Goal: Communication & Community: Answer question/provide support

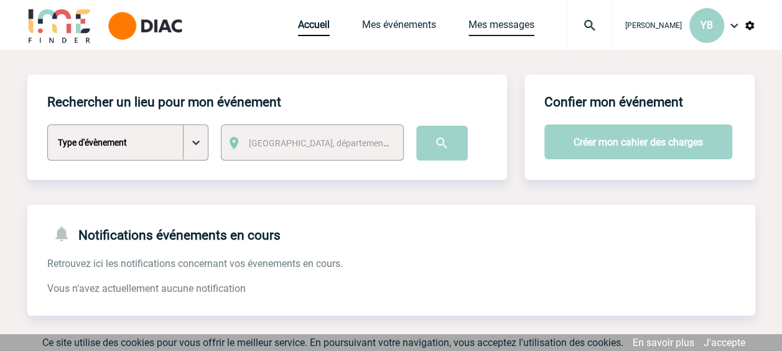
click at [480, 22] on link "Mes messages" at bounding box center [501, 27] width 66 height 17
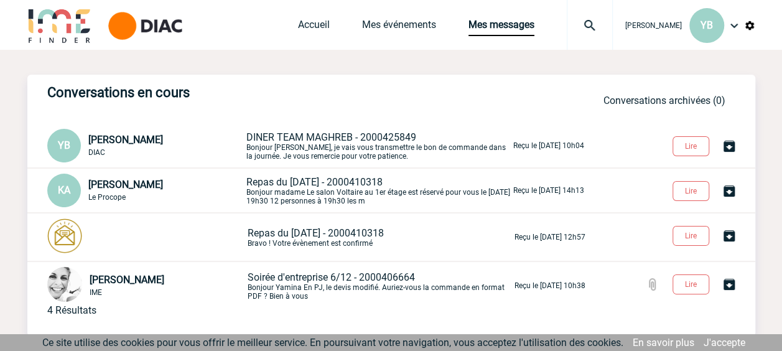
click at [276, 144] on p "DINER TEAM MAGHREB - 2000425849 [PERSON_NAME], je vais vous transmettre le bon …" at bounding box center [378, 145] width 264 height 29
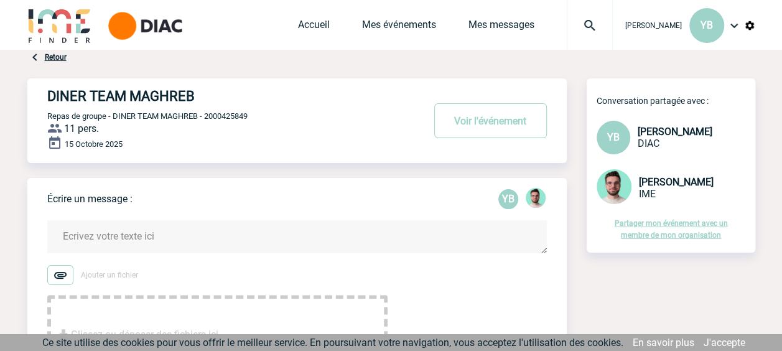
click at [104, 230] on textarea at bounding box center [296, 236] width 499 height 33
type textarea "b"
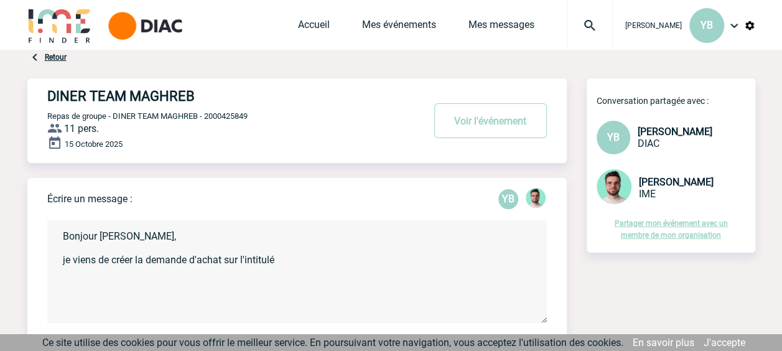
click at [290, 260] on textarea "Bonjour Benjamin, je viens de créer la demande d'achat sur l'intitulé" at bounding box center [296, 271] width 499 height 103
paste textarea "Europe-Maghreb Dinner (RE-FH-254447)"
drag, startPoint x: 276, startPoint y: 260, endPoint x: 64, endPoint y: 261, distance: 212.1
click at [64, 261] on textarea "Bonjour Benjamin, je viens de créer la demande d'achat sur l'intitulé Europe-Ma…" at bounding box center [296, 271] width 499 height 103
click at [499, 261] on textarea "Bonjour Benjamin, Vous allez recevoir le bon de commande sous l'intitulé Europe…" at bounding box center [296, 271] width 499 height 103
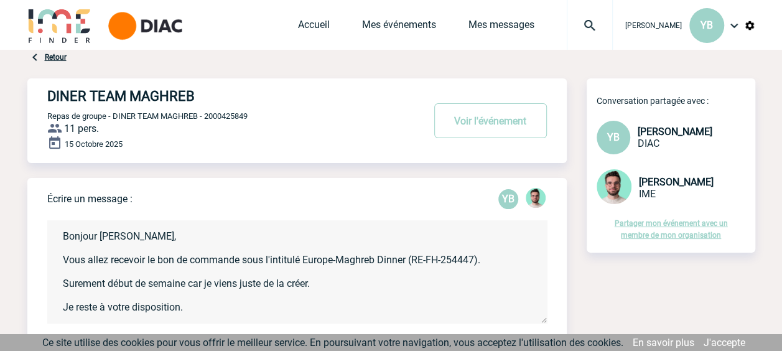
click at [151, 239] on textarea "Bonjour Benjamin, Vous allez recevoir le bon de commande sous l'intitulé Europe…" at bounding box center [296, 271] width 499 height 103
click at [411, 279] on textarea "Bonjour Benjamin, Vous allez recevoir le bon de commande sous l'intitulé Europe…" at bounding box center [296, 271] width 499 height 103
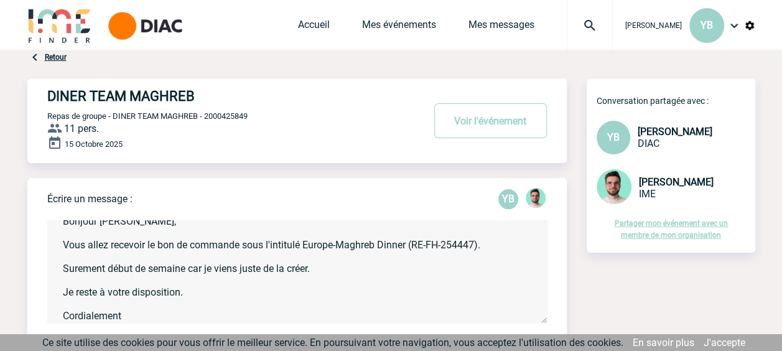
scroll to position [30, 0]
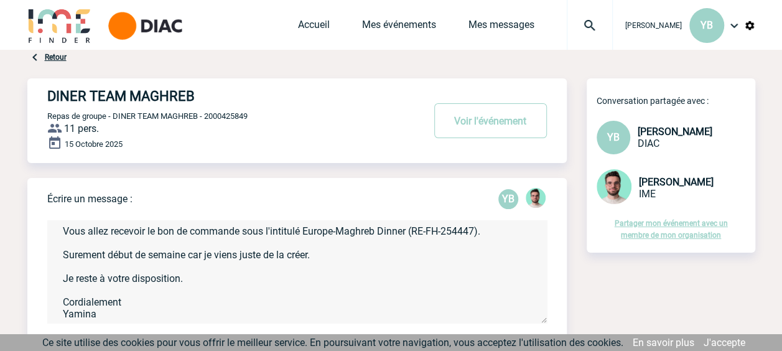
click at [73, 255] on textarea "Bonjour Benjamin, Vous allez recevoir le bon de commande sous l'intitulé Europe…" at bounding box center [296, 271] width 499 height 103
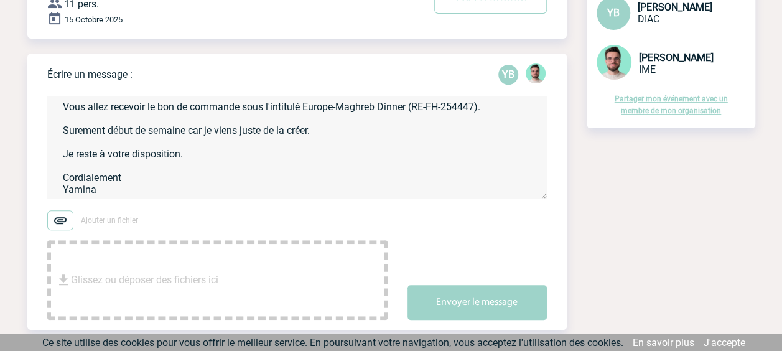
drag, startPoint x: 323, startPoint y: 132, endPoint x: 54, endPoint y: 135, distance: 269.3
click at [54, 135] on textarea "Bonjour Benjamin, Vous allez recevoir le bon de commande sous l'intitulé Europe…" at bounding box center [296, 147] width 499 height 103
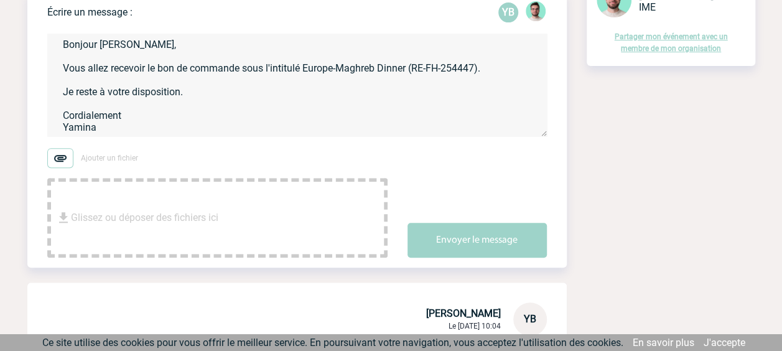
scroll to position [124, 0]
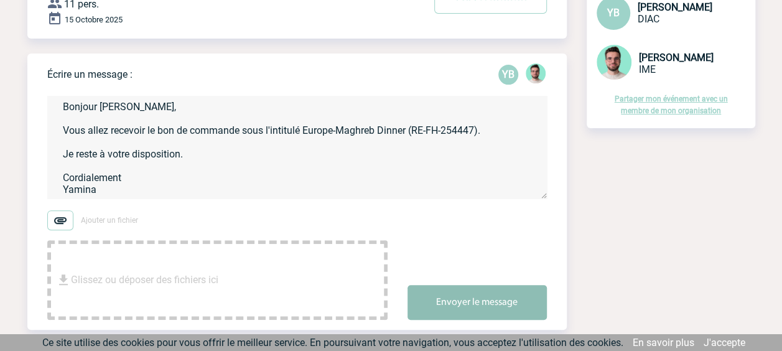
type textarea "Bonjour Benjamin, Vous allez recevoir le bon de commande sous l'intitulé Europe…"
click at [471, 299] on button "Envoyer le message" at bounding box center [476, 302] width 139 height 35
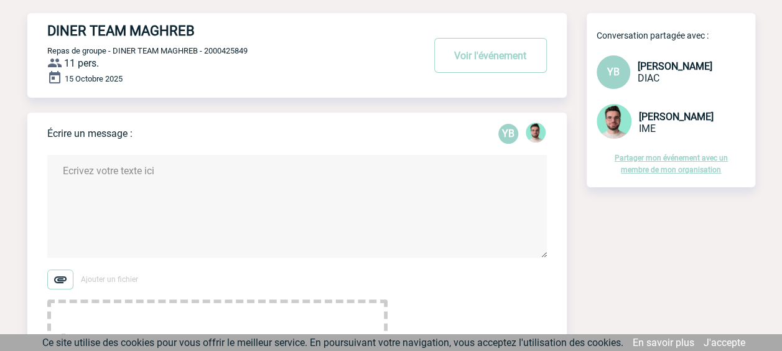
scroll to position [0, 0]
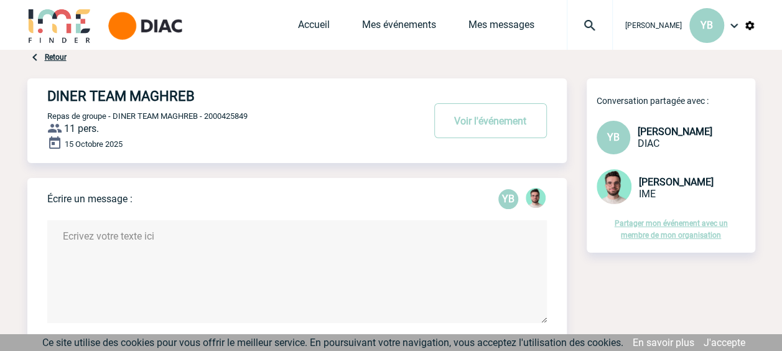
click at [488, 16] on div "Accueil Mes événements Mes messages Projet, client Projet, client" at bounding box center [455, 25] width 315 height 50
click at [484, 21] on link "Mes messages" at bounding box center [501, 27] width 66 height 17
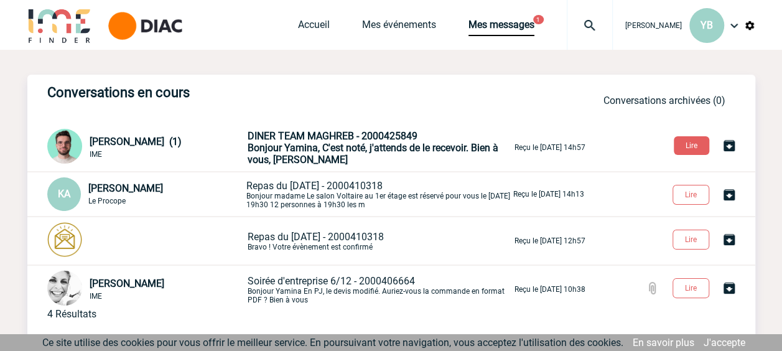
click at [323, 143] on span "Bonjour Yamina, C'est noté, j'attends de le recevoir. Bien à vous, [PERSON_NAME]" at bounding box center [373, 154] width 251 height 24
